Goal: Task Accomplishment & Management: Manage account settings

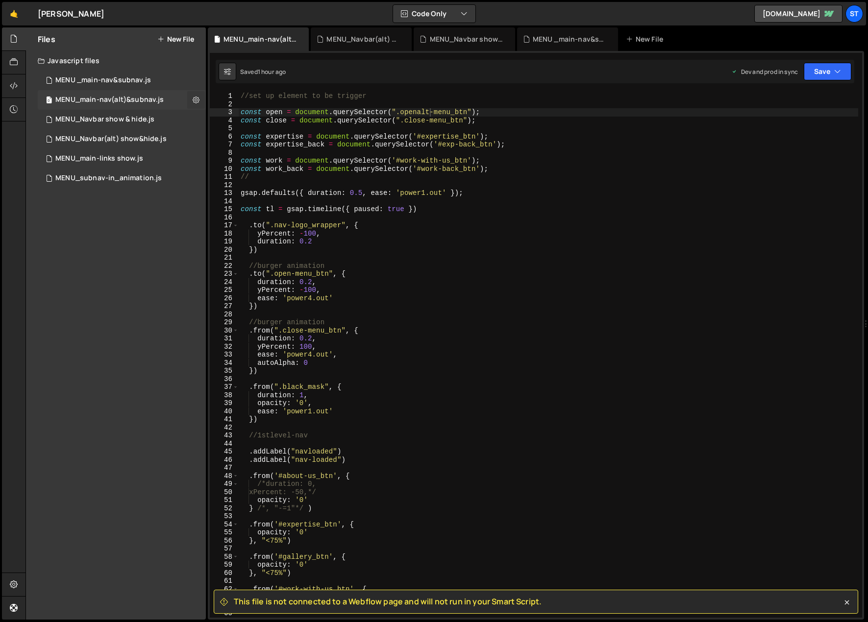
scroll to position [0, 13]
click at [198, 100] on icon at bounding box center [196, 99] width 7 height 9
type input "MENU_main-nav(alt)&subnav"
radio input "true"
click at [261, 122] on button "Edit File Settings" at bounding box center [256, 121] width 96 height 20
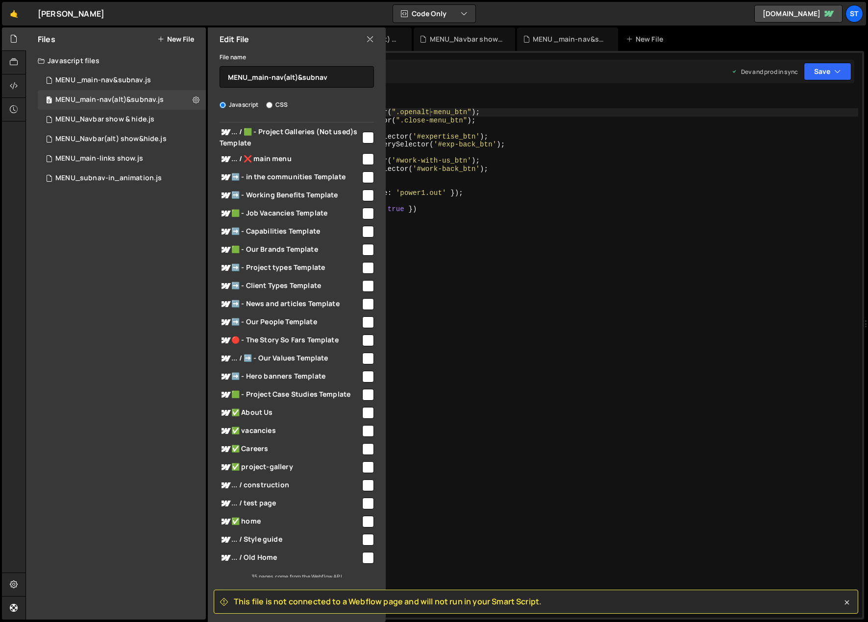
scroll to position [246, 0]
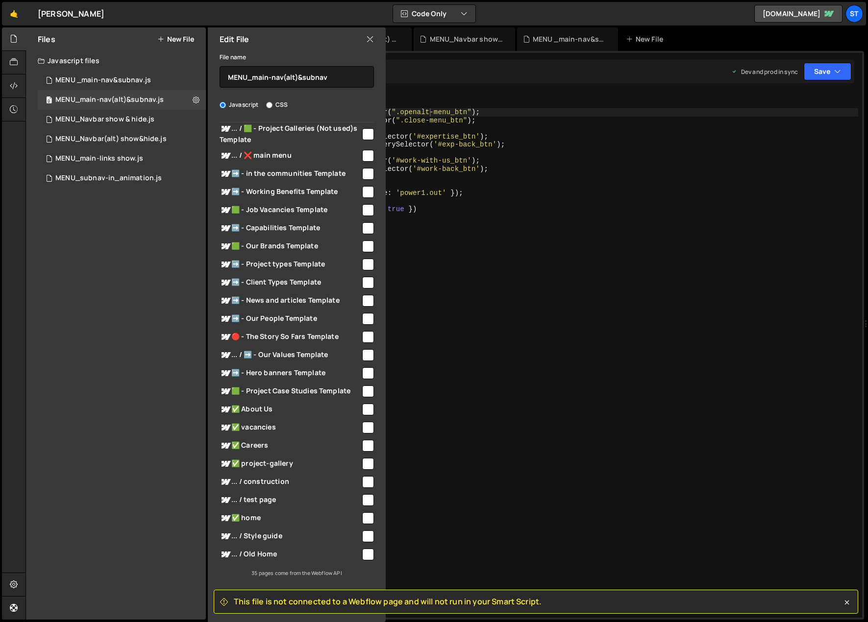
click at [369, 42] on icon at bounding box center [370, 39] width 8 height 11
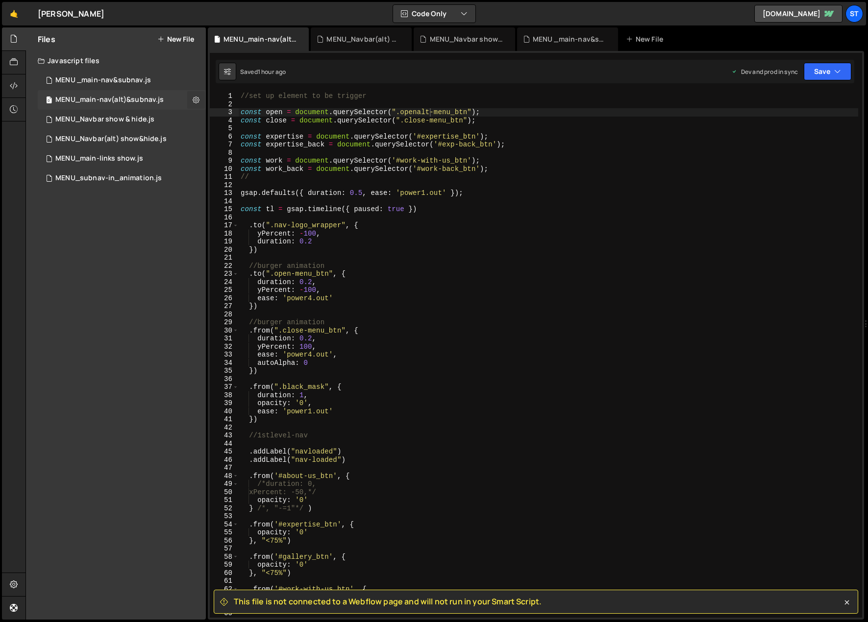
click at [197, 100] on icon at bounding box center [196, 99] width 7 height 9
click at [250, 121] on button "Edit File Settings" at bounding box center [256, 121] width 96 height 20
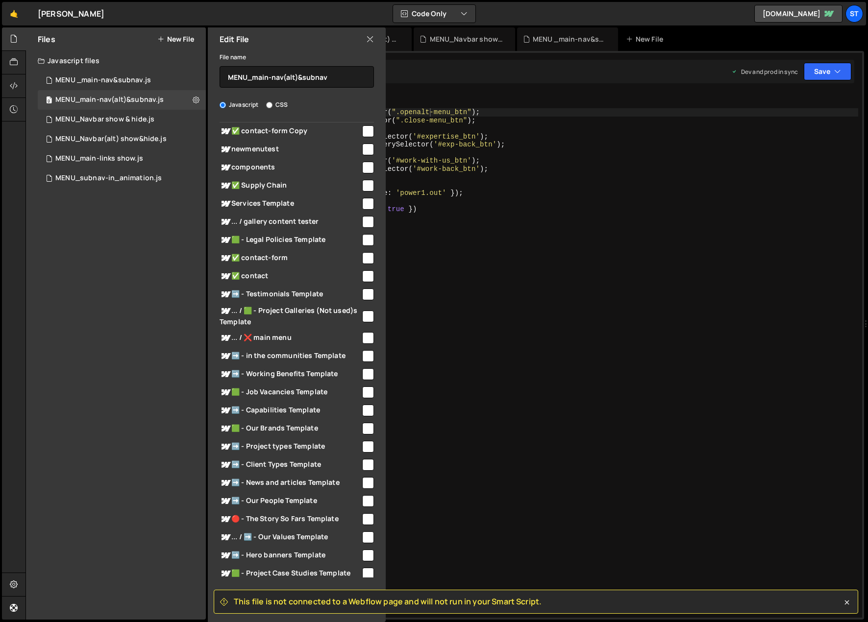
scroll to position [3, 0]
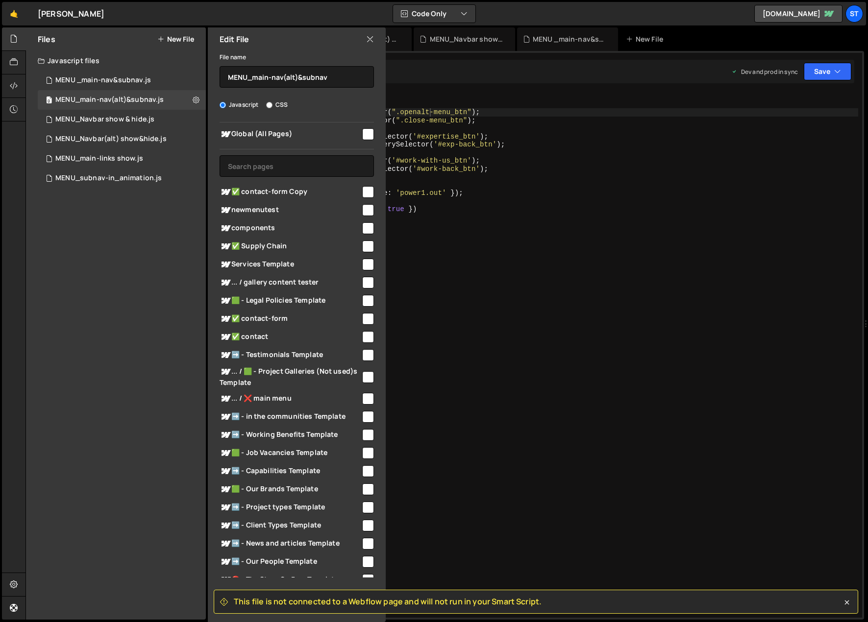
click at [362, 298] on input "checkbox" at bounding box center [368, 301] width 12 height 12
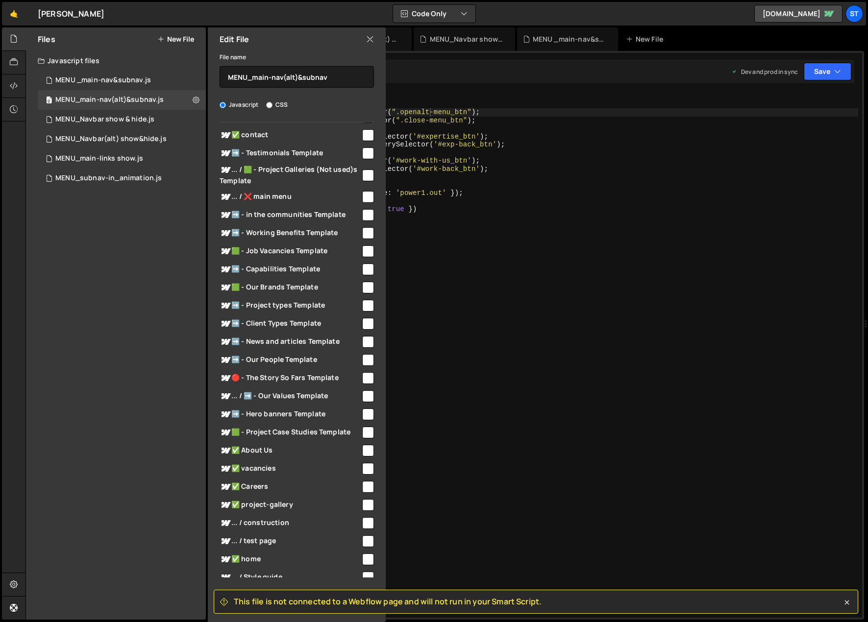
scroll to position [246, 0]
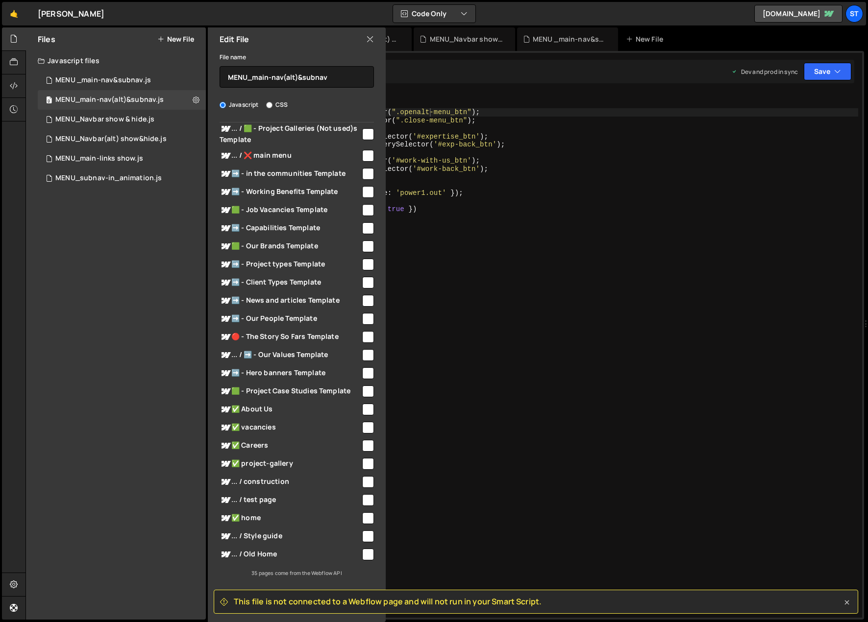
click at [845, 601] on icon at bounding box center [847, 603] width 4 height 4
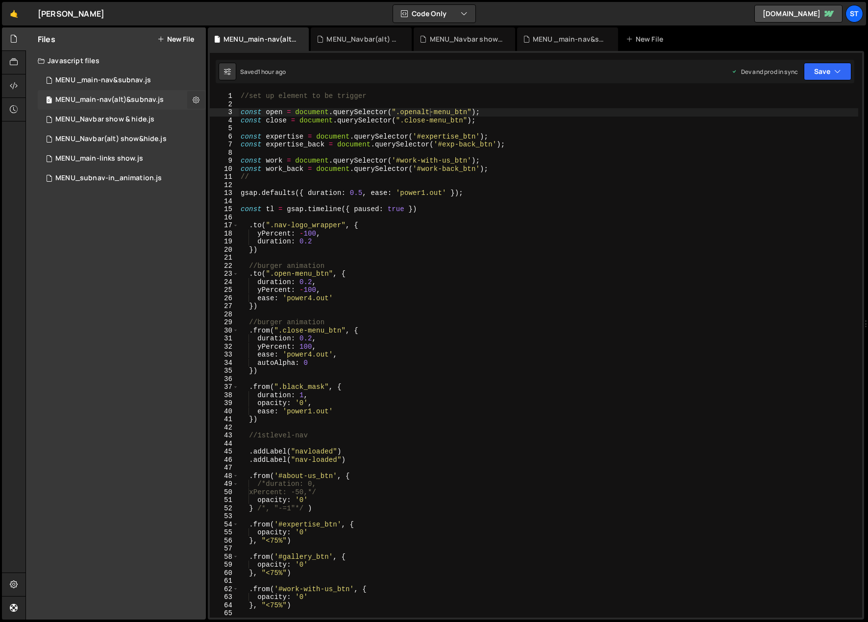
click at [199, 99] on icon at bounding box center [196, 99] width 7 height 9
click at [260, 115] on button "Edit File Settings" at bounding box center [256, 121] width 96 height 20
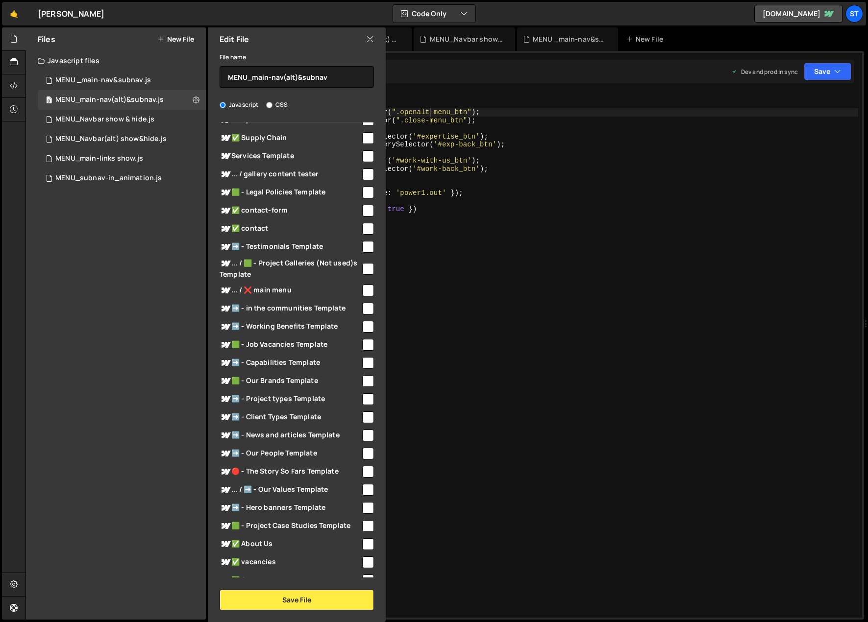
scroll to position [0, 0]
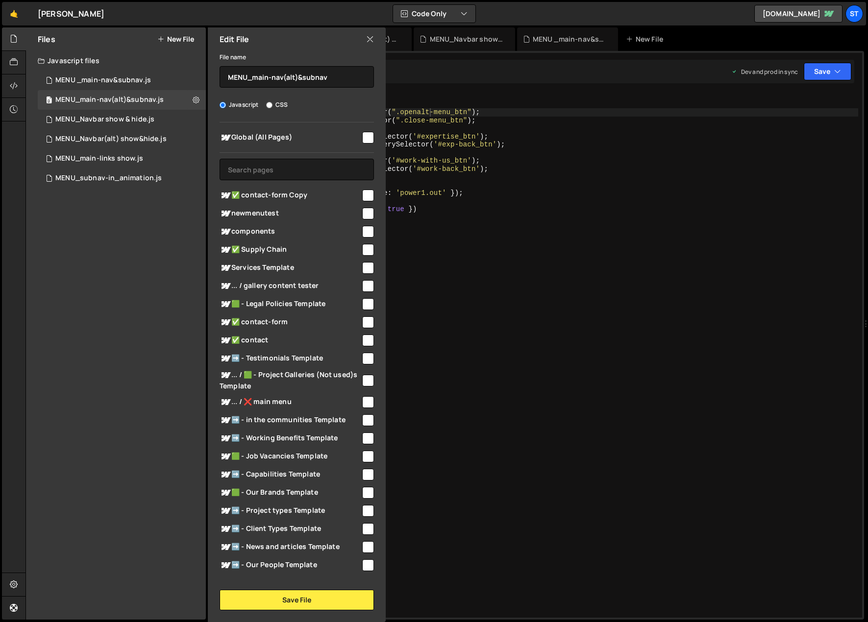
click at [364, 302] on input "checkbox" at bounding box center [368, 304] width 12 height 12
checkbox input "true"
click at [309, 599] on button "Save File" at bounding box center [297, 600] width 154 height 21
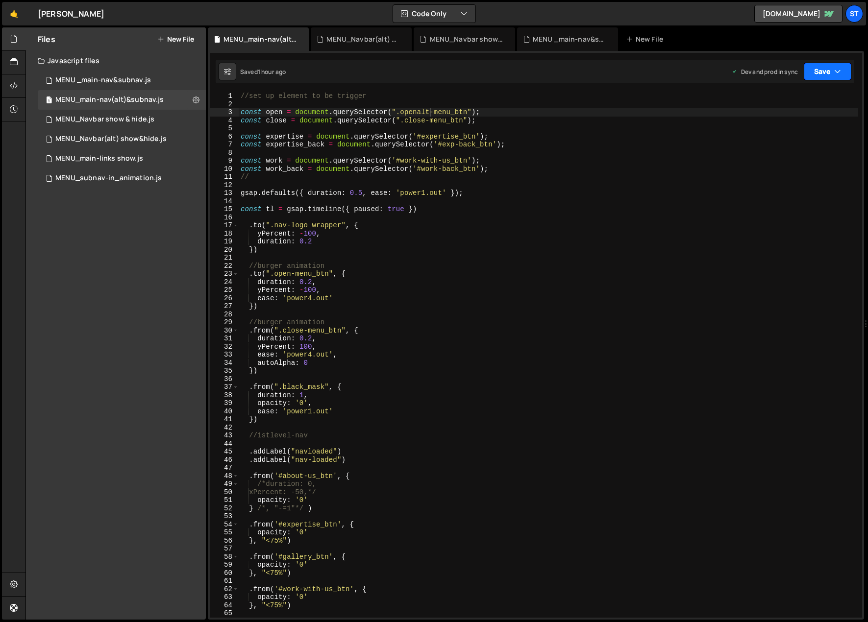
click at [844, 71] on button "Save" at bounding box center [828, 72] width 48 height 18
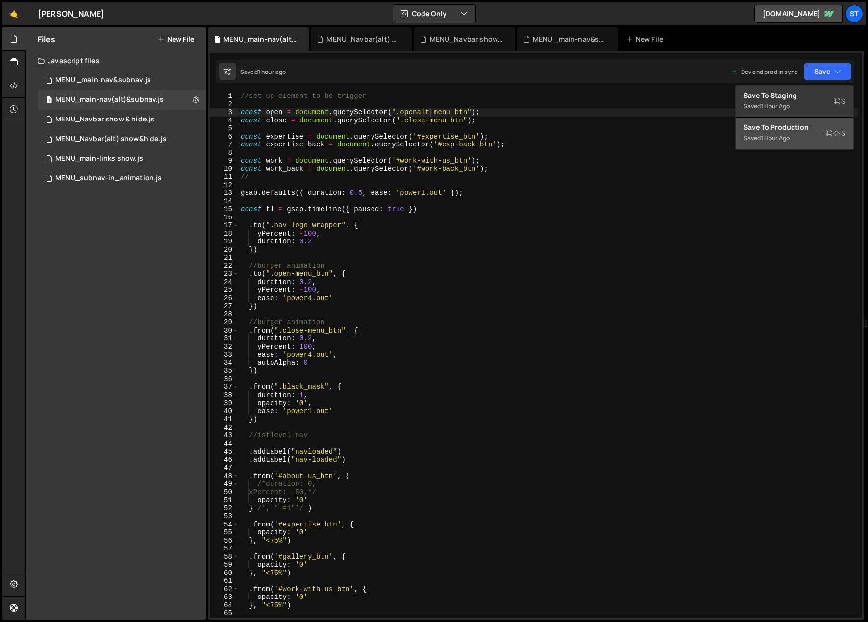
click at [785, 134] on div "1 hour ago" at bounding box center [774, 138] width 29 height 8
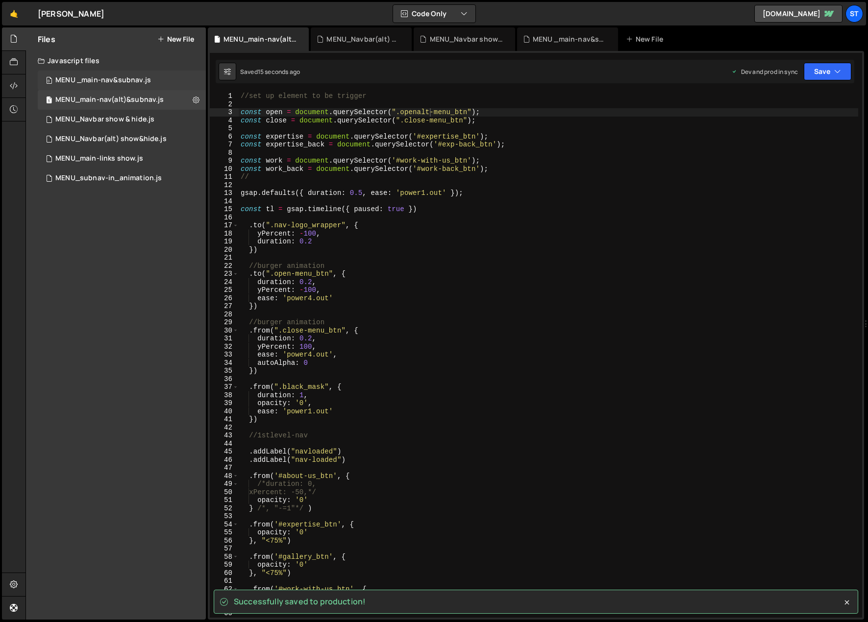
click at [127, 79] on div "MENU _main-nav&subnav.js" at bounding box center [103, 80] width 96 height 9
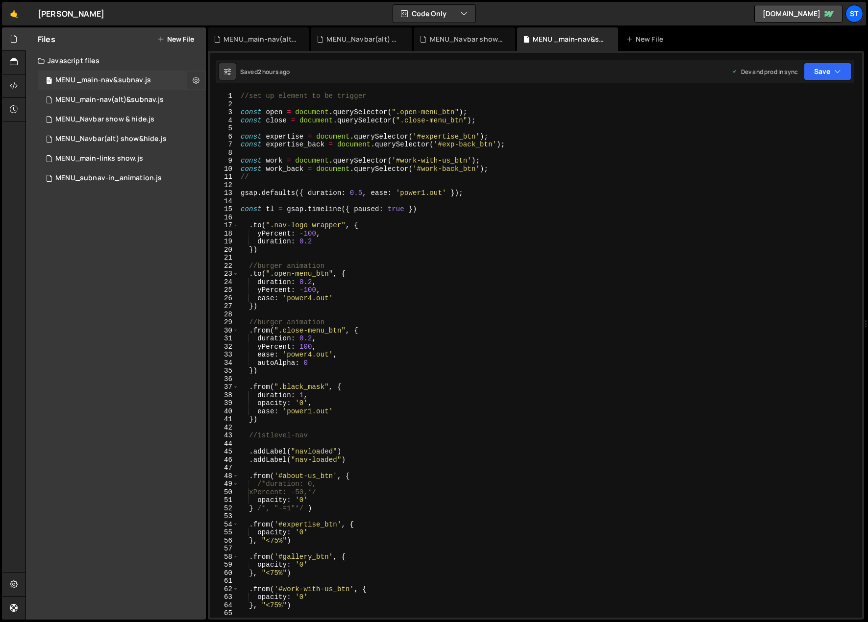
click at [196, 80] on icon at bounding box center [196, 79] width 7 height 9
type input "MENU _main-nav&subnav"
radio input "true"
click at [248, 103] on button "Edit File Settings" at bounding box center [256, 101] width 96 height 20
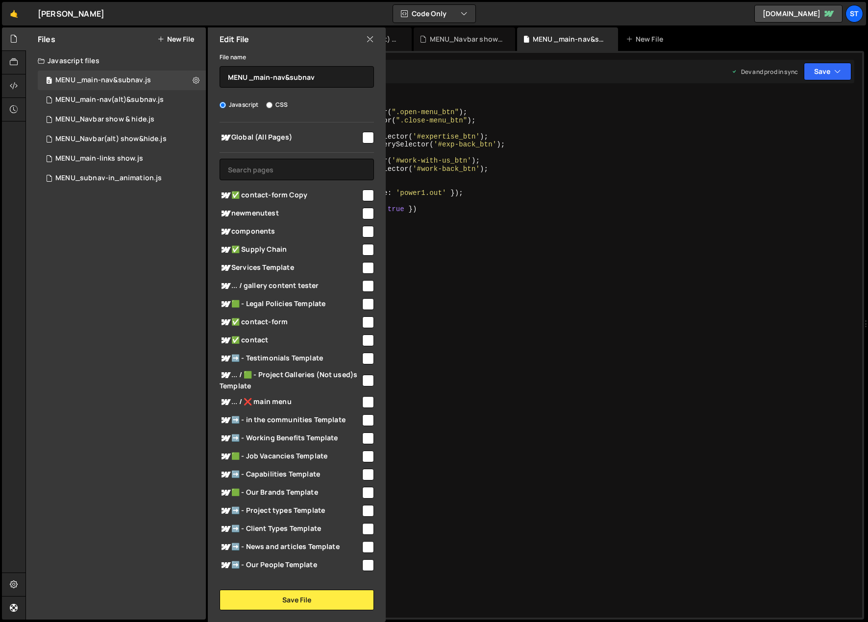
click at [365, 211] on input "checkbox" at bounding box center [368, 214] width 12 height 12
checkbox input "true"
click at [319, 596] on button "Save File" at bounding box center [297, 600] width 154 height 21
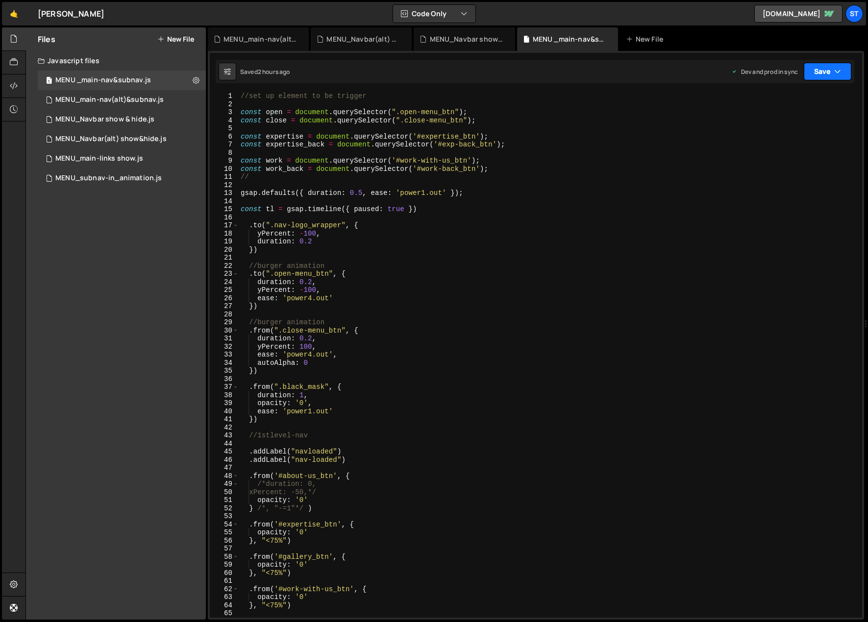
click at [825, 72] on button "Save" at bounding box center [828, 72] width 48 height 18
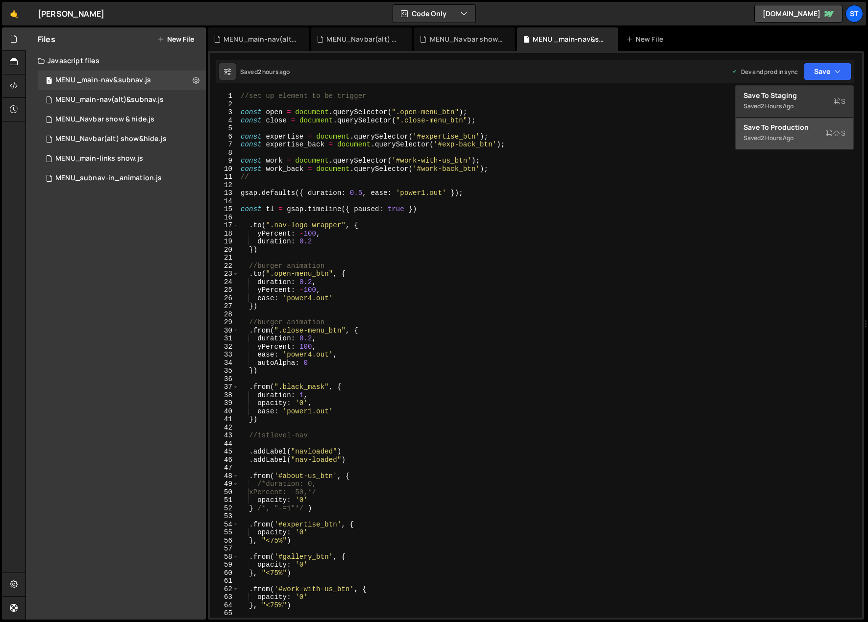
click at [786, 136] on div "2 hours ago" at bounding box center [776, 138] width 33 height 8
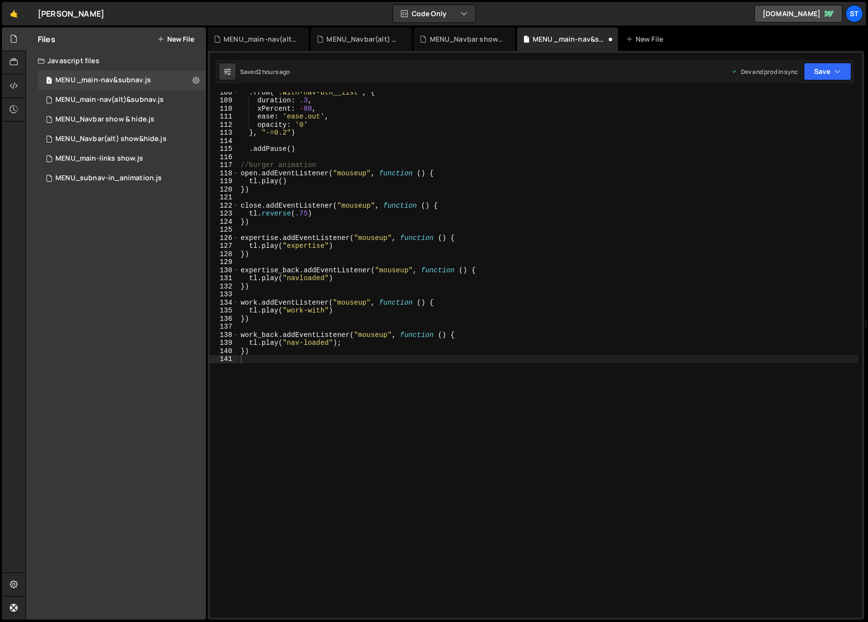
scroll to position [869, 0]
